Goal: Obtain resource: Download file/media

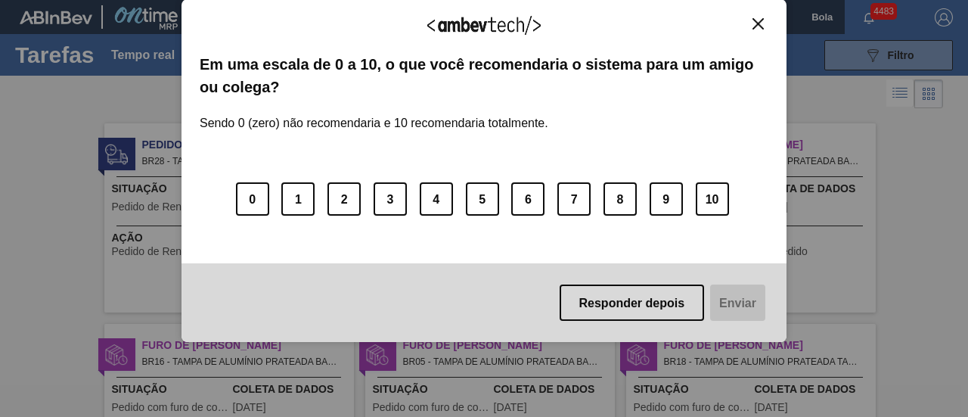
click at [765, 20] on button "Fechar" at bounding box center [758, 23] width 20 height 13
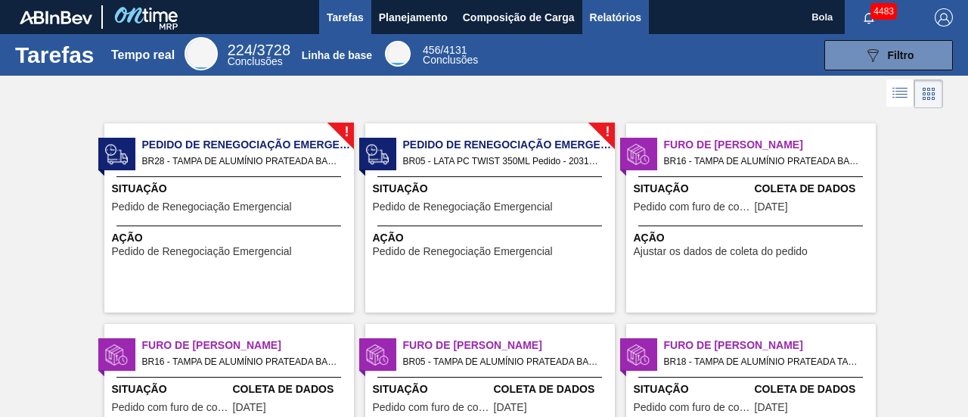
click at [628, 18] on font "Relatórios" at bounding box center [615, 17] width 51 height 12
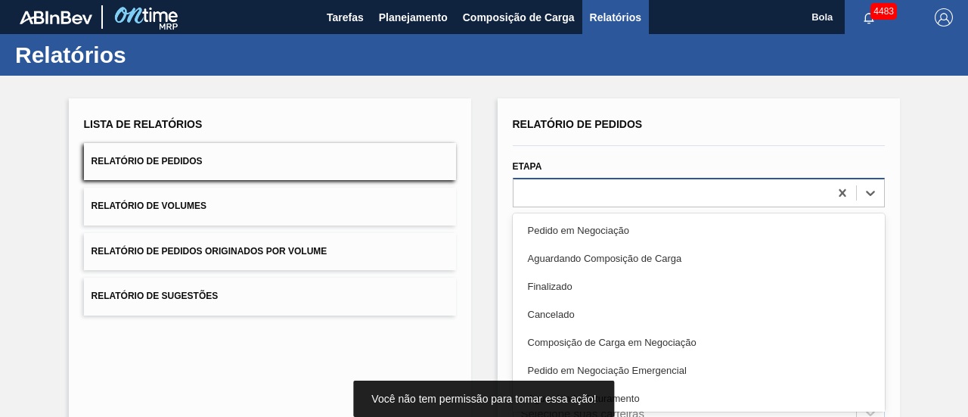
click at [563, 200] on div "option Pedido em Negociação focused, 1 of 20. 20 results available. Use Up and …" at bounding box center [699, 192] width 372 height 29
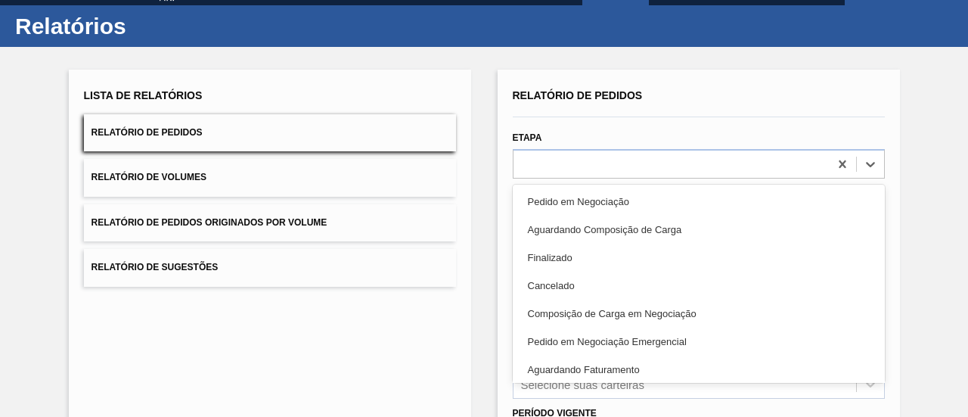
click at [604, 374] on div "Aguardando Faturamento" at bounding box center [699, 369] width 372 height 28
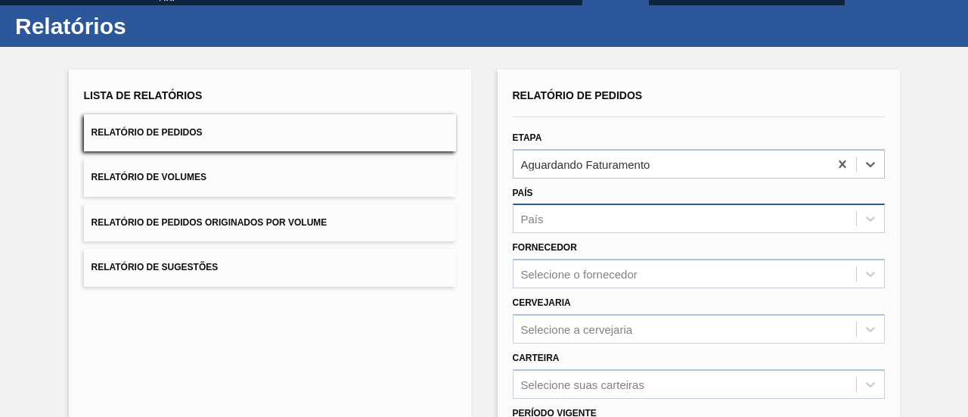
click at [593, 225] on div "País" at bounding box center [685, 219] width 343 height 22
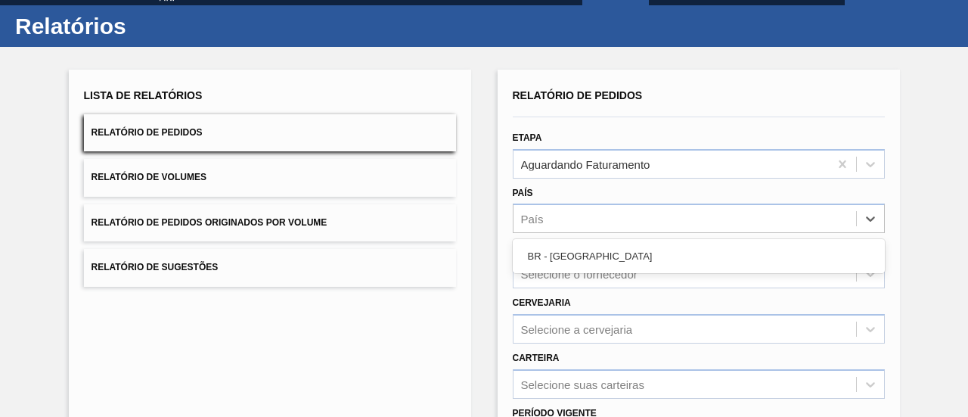
click at [597, 258] on div "BR - [GEOGRAPHIC_DATA]" at bounding box center [699, 256] width 372 height 28
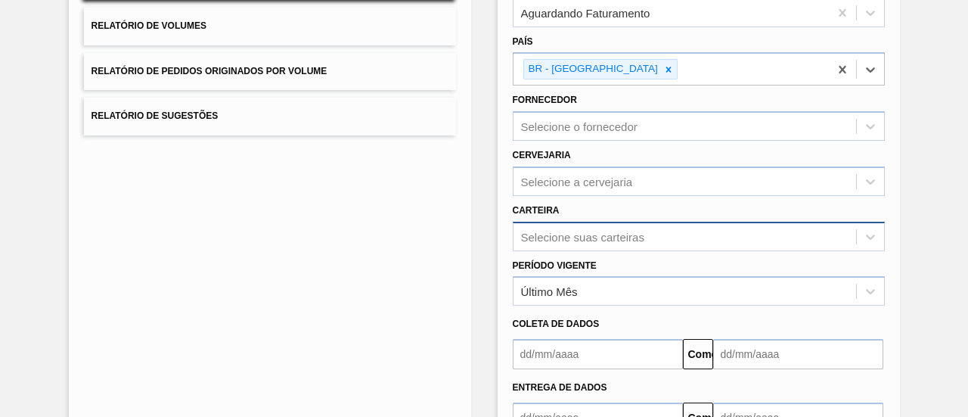
scroll to position [251, 0]
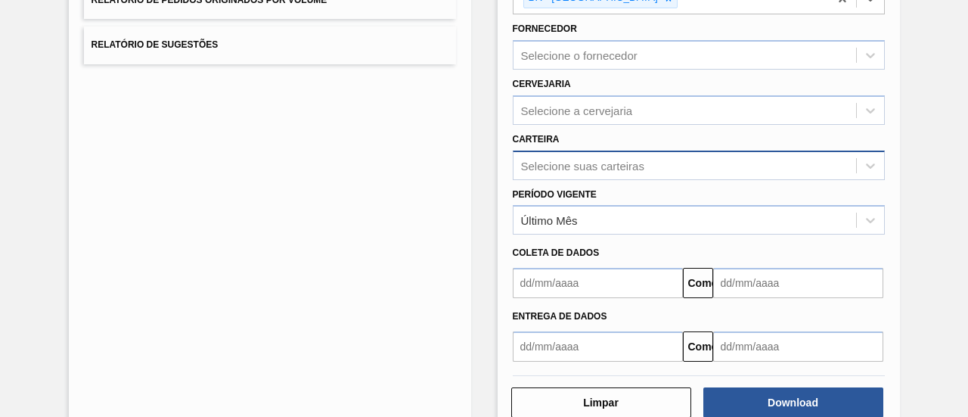
click at [570, 180] on div "Selecione suas carteiras" at bounding box center [699, 165] width 372 height 29
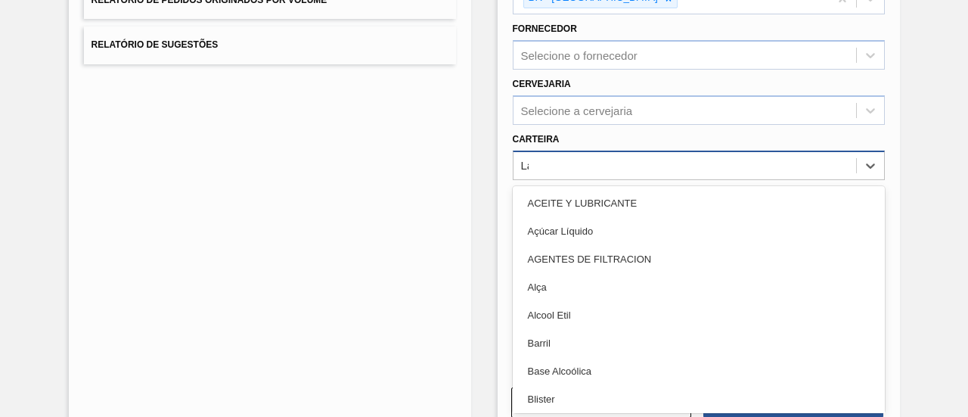
type input "Lat"
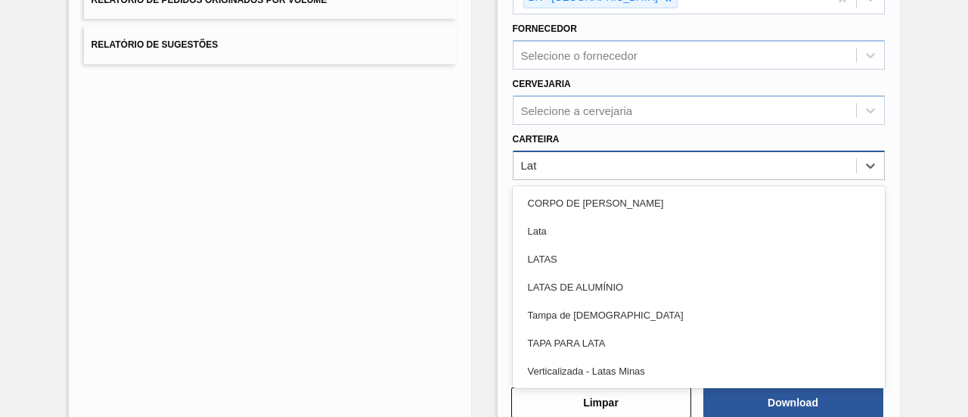
click at [576, 225] on div "Lata" at bounding box center [699, 231] width 372 height 28
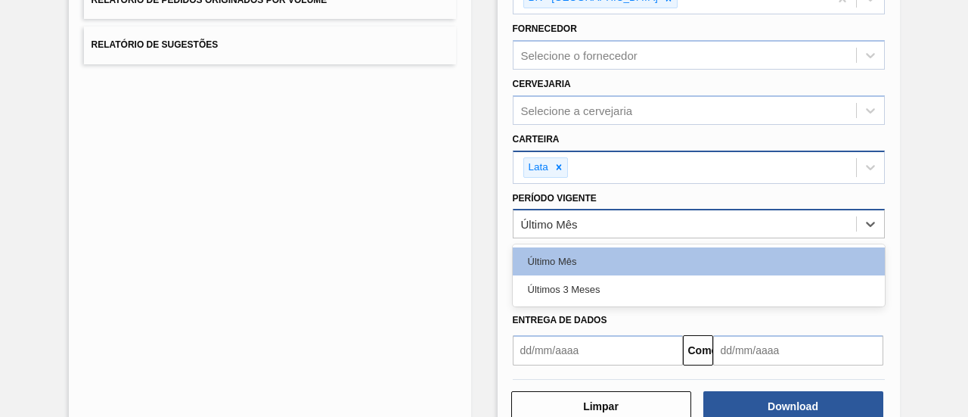
click at [572, 218] on font "Último Mês" at bounding box center [549, 224] width 57 height 13
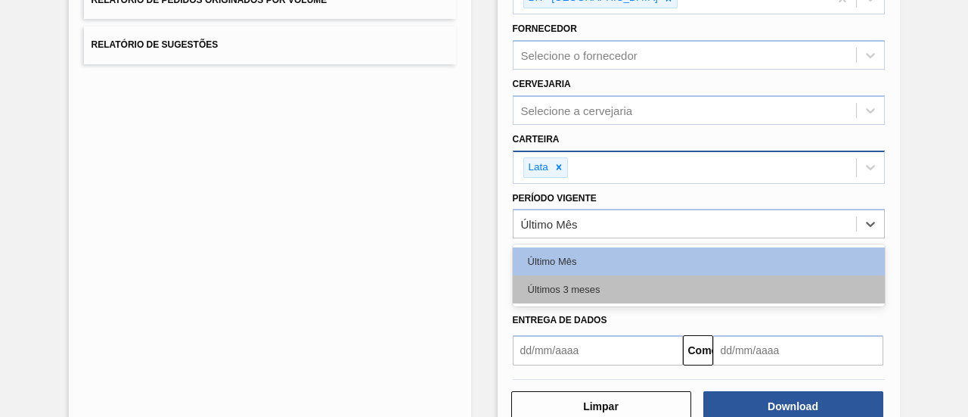
click at [617, 290] on div "Últimos 3 meses" at bounding box center [699, 289] width 372 height 28
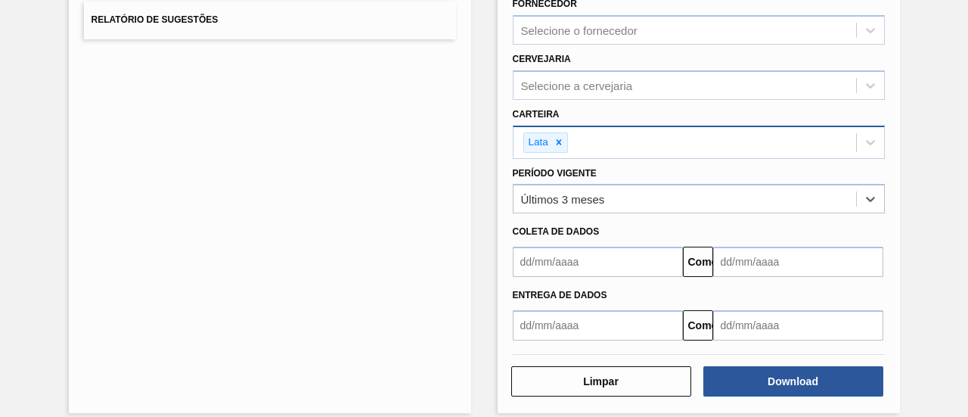
scroll to position [288, 0]
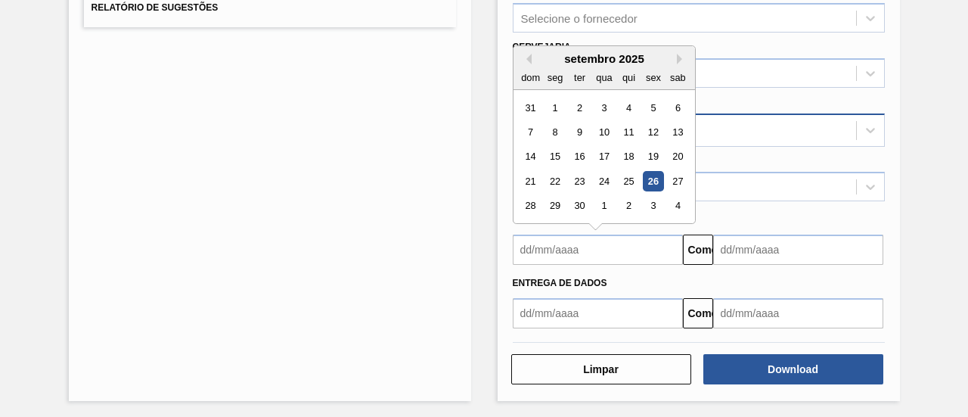
click at [597, 247] on input "text" at bounding box center [598, 249] width 170 height 30
click at [650, 176] on font "26" at bounding box center [652, 180] width 11 height 11
type input "[DATE]"
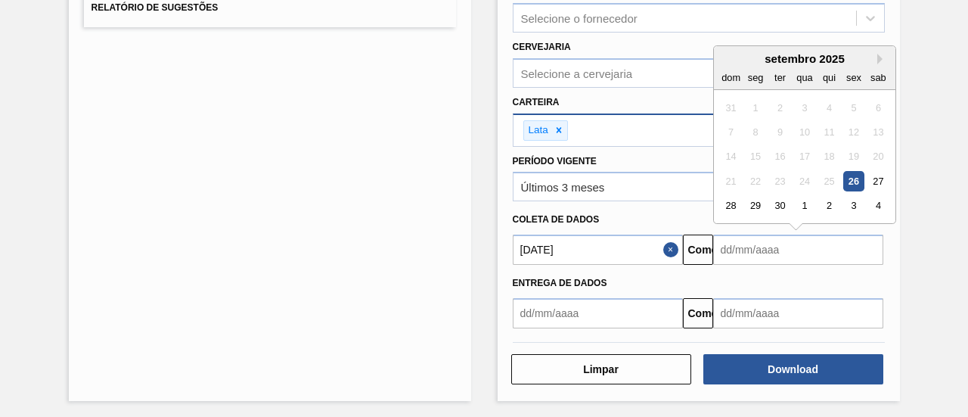
click at [742, 240] on input "text" at bounding box center [798, 249] width 170 height 30
click at [877, 55] on button "Próximo mês" at bounding box center [882, 59] width 11 height 11
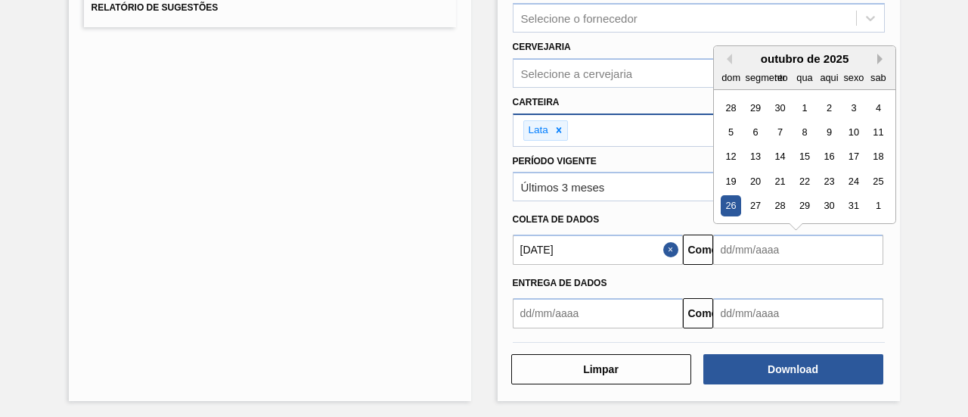
click at [882, 57] on button "Próximo mês" at bounding box center [882, 59] width 11 height 11
click at [809, 206] on div "26" at bounding box center [804, 206] width 20 height 20
type input "[DATE]"
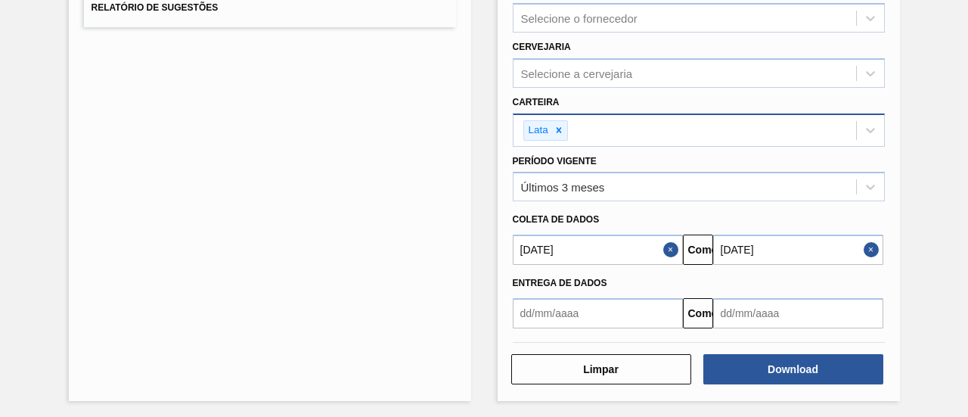
click at [944, 202] on div "Lista de Relatórios Relatório de Pedidos Relatório de Volumes Relatório de Pedi…" at bounding box center [484, 103] width 968 height 632
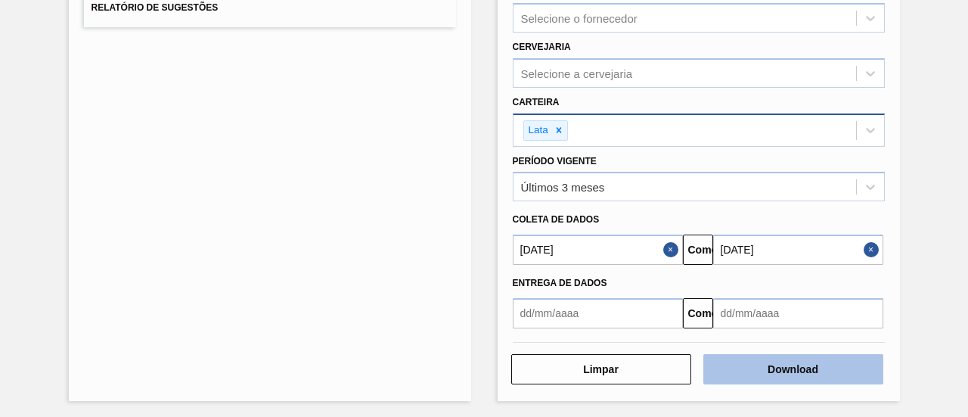
click at [771, 364] on font "Download" at bounding box center [793, 369] width 51 height 12
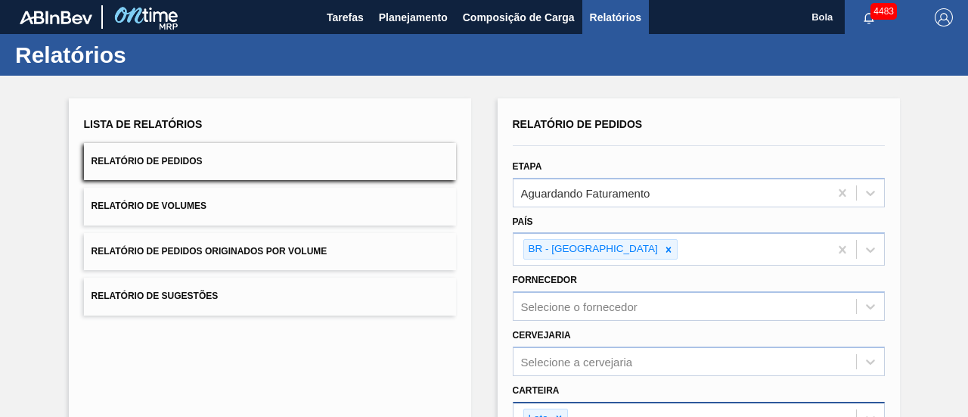
scroll to position [227, 0]
